Goal: Find specific page/section: Find specific page/section

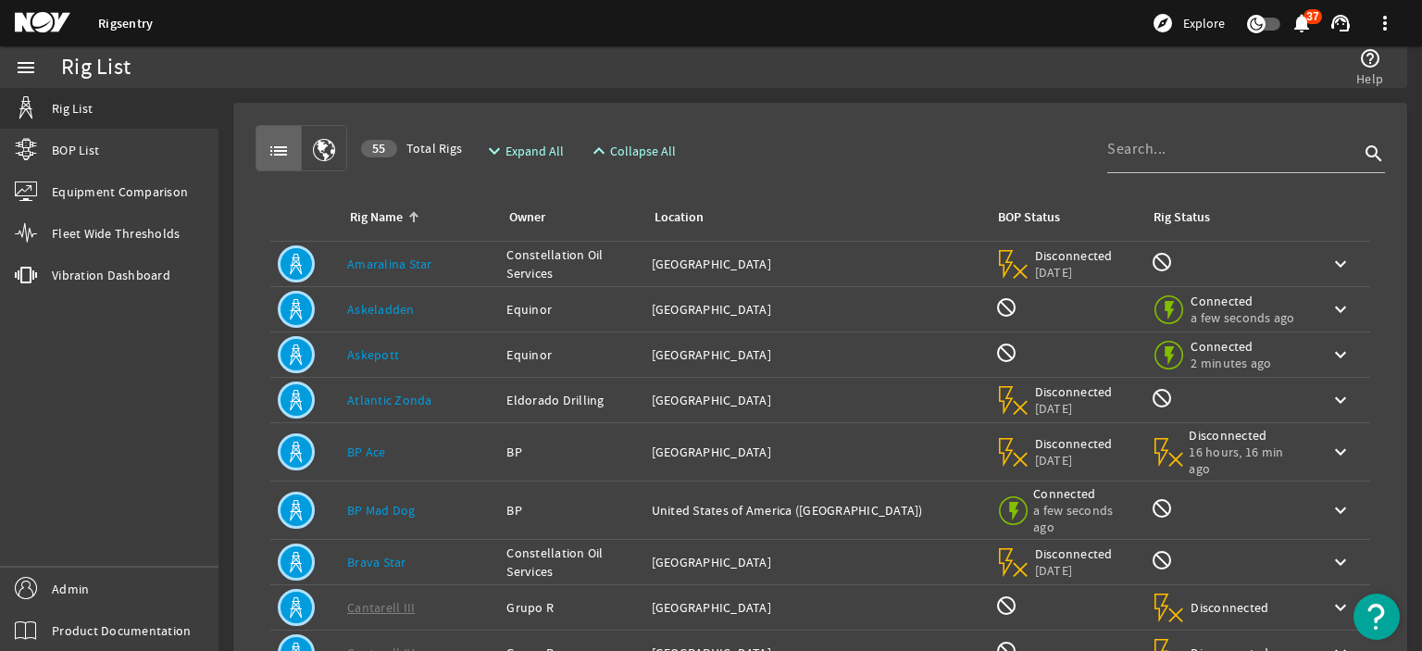
scroll to position [320, 0]
